Goal: Use online tool/utility: Use online tool/utility

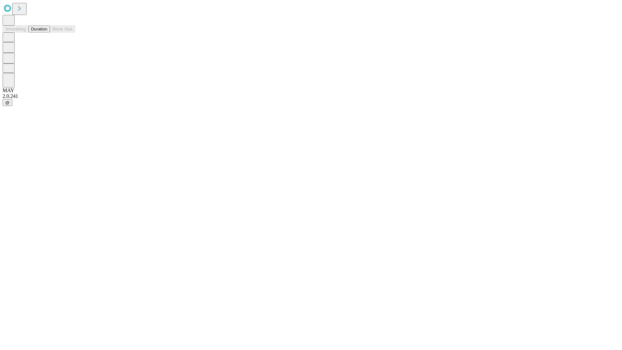
click at [47, 32] on button "Duration" at bounding box center [39, 29] width 21 height 7
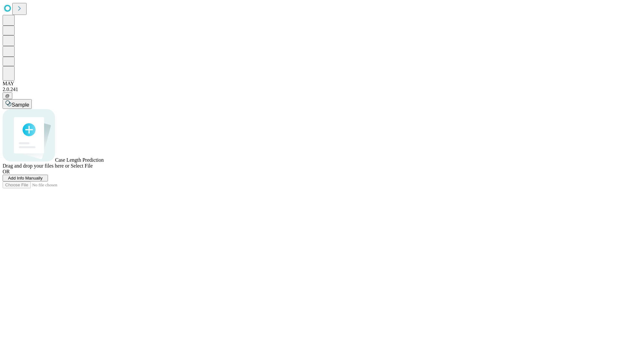
click at [93, 168] on span "Select File" at bounding box center [82, 166] width 22 height 6
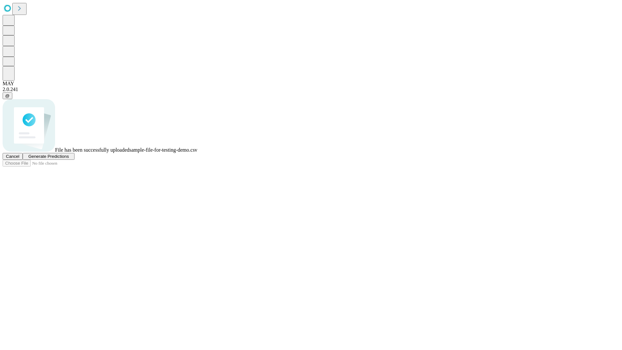
click at [69, 159] on span "Generate Predictions" at bounding box center [48, 156] width 40 height 5
